Goal: Task Accomplishment & Management: Use online tool/utility

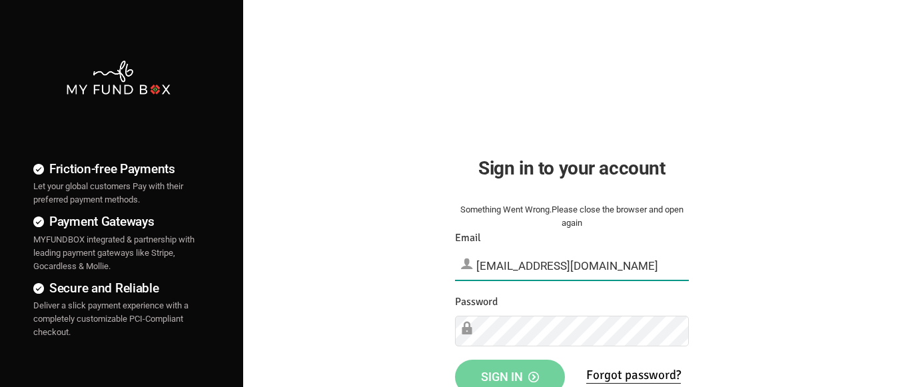
type input "[EMAIL_ADDRESS][DOMAIN_NAME]"
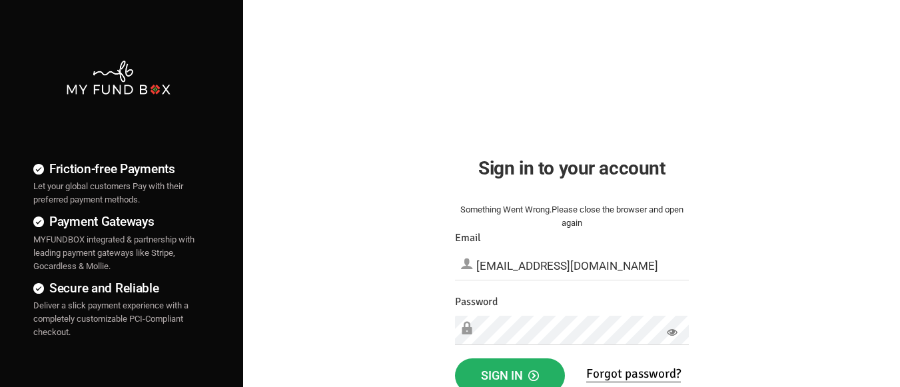
click at [510, 372] on span "Sign in" at bounding box center [510, 375] width 58 height 14
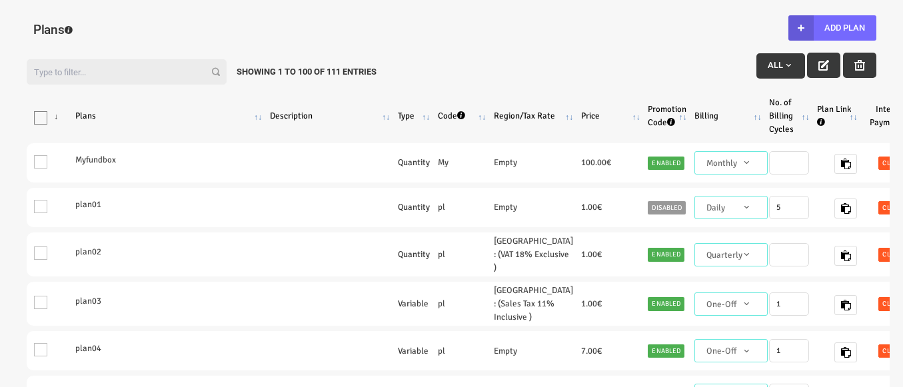
select select "100"
click at [831, 28] on button "Add Plan" at bounding box center [832, 27] width 88 height 25
type input "100"
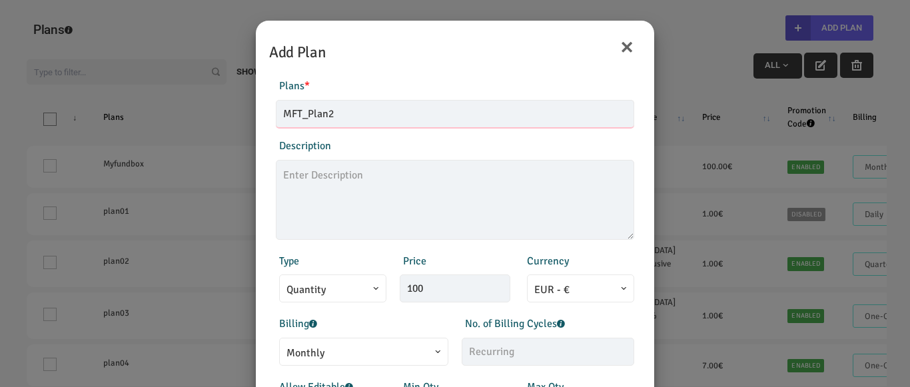
type input "MFT_Plan2"
type textarea "MFT_Plan2_description"
click at [357, 351] on span "Monthly" at bounding box center [363, 353] width 155 height 17
select select "4"
type input "1"
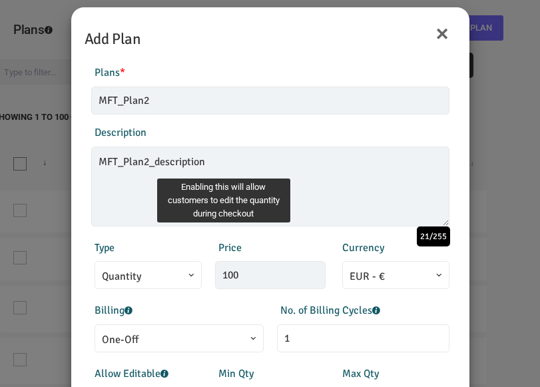
scroll to position [1, 0]
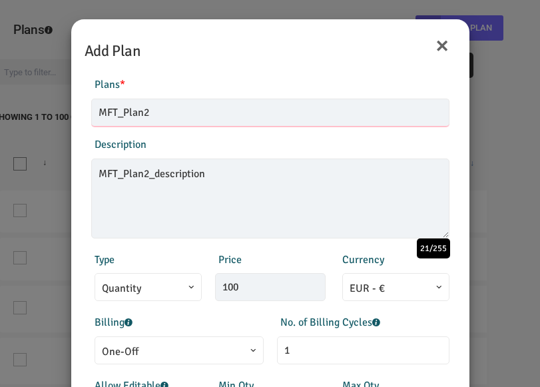
click at [198, 115] on input "MFT_Plan2" at bounding box center [270, 113] width 358 height 28
type input "MFT_Plan2_muthu"
